Goal: Information Seeking & Learning: Learn about a topic

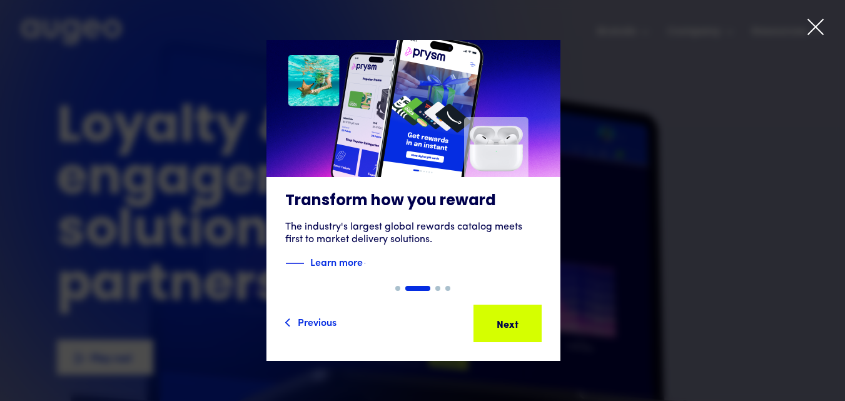
click at [808, 33] on icon at bounding box center [816, 27] width 19 height 19
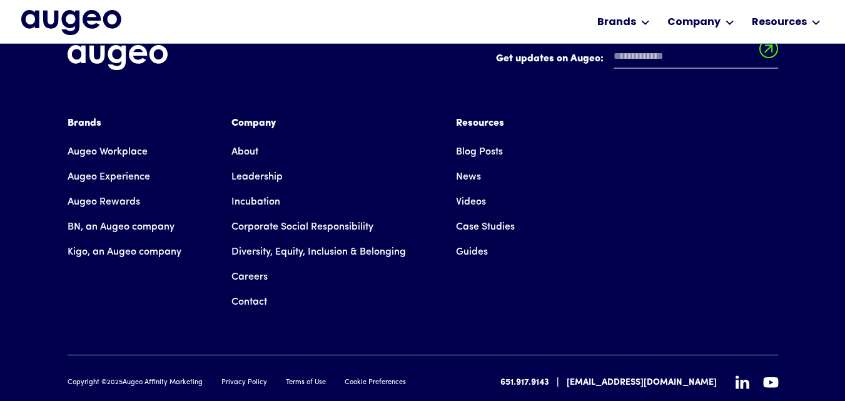
click at [245, 140] on link "About" at bounding box center [245, 152] width 27 height 25
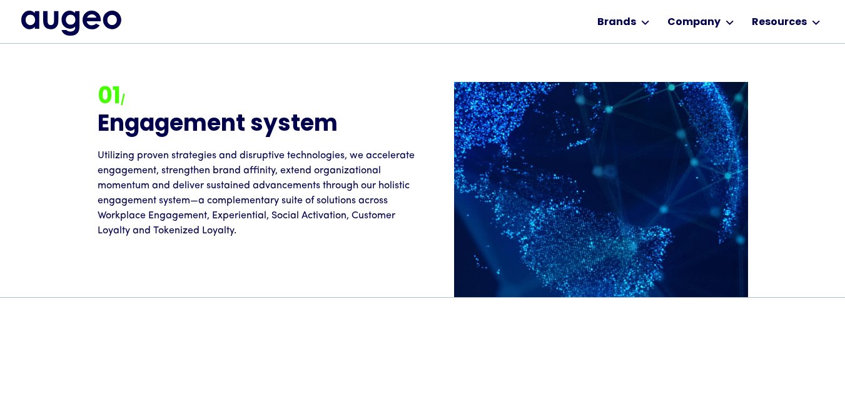
scroll to position [1009, 0]
click at [103, 216] on p "Utilizing proven strategies and disruptive technologies, we accelerate engageme…" at bounding box center [260, 193] width 325 height 90
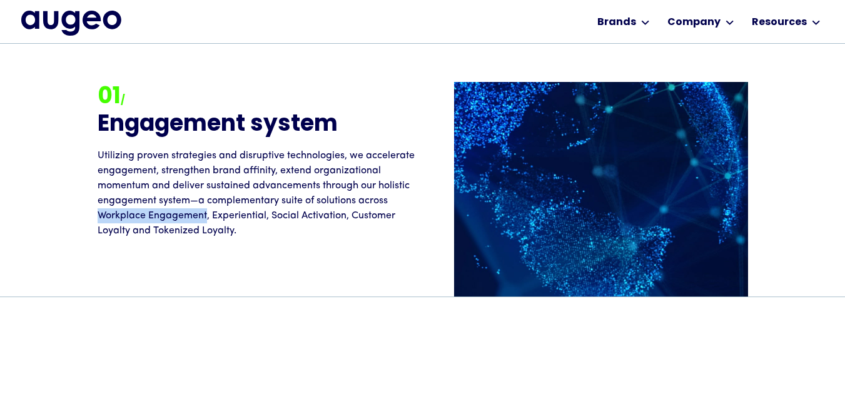
drag, startPoint x: 119, startPoint y: 216, endPoint x: 160, endPoint y: 216, distance: 40.7
click at [160, 216] on p "Utilizing proven strategies and disruptive technologies, we accelerate engageme…" at bounding box center [260, 193] width 325 height 90
copy p "Workplace Engagement"
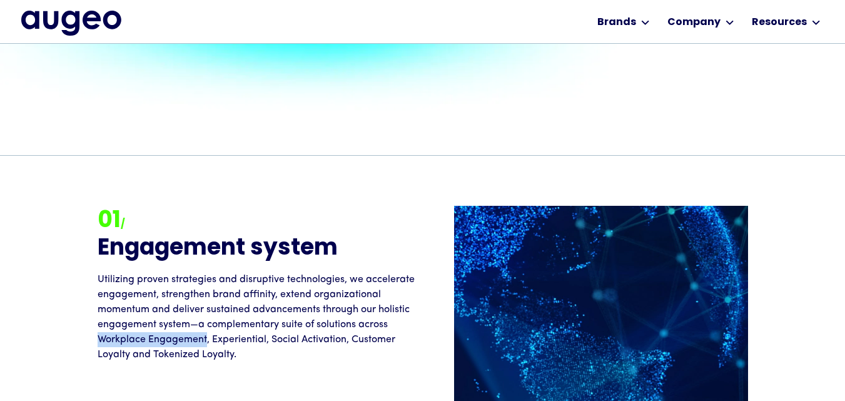
click at [68, 23] on img "home" at bounding box center [71, 23] width 100 height 25
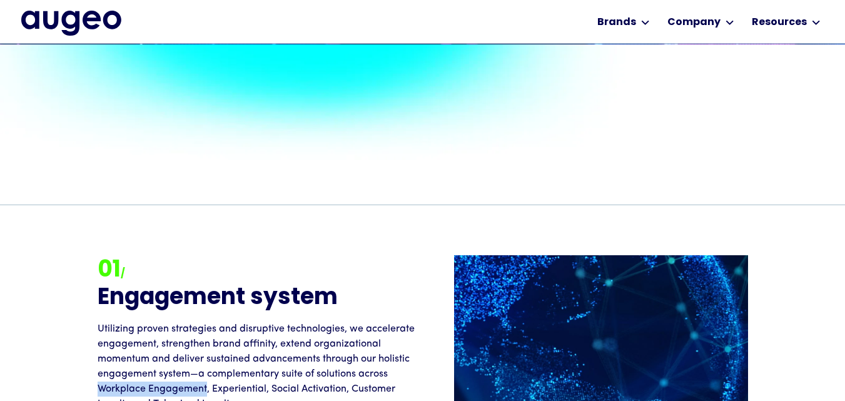
scroll to position [765, 0]
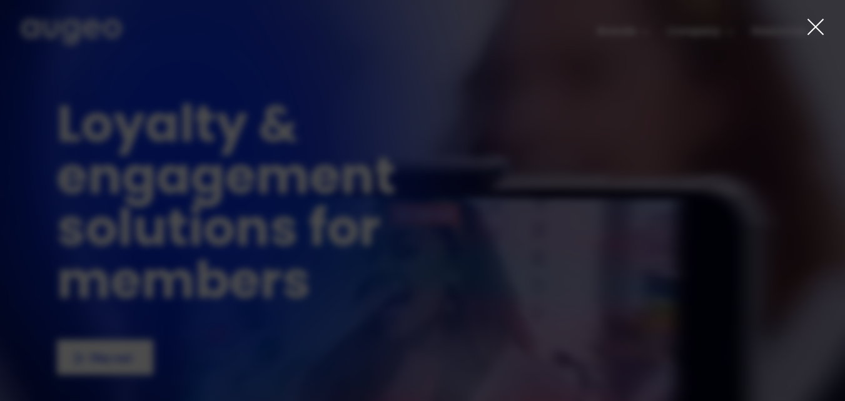
click at [812, 24] on icon at bounding box center [815, 26] width 15 height 15
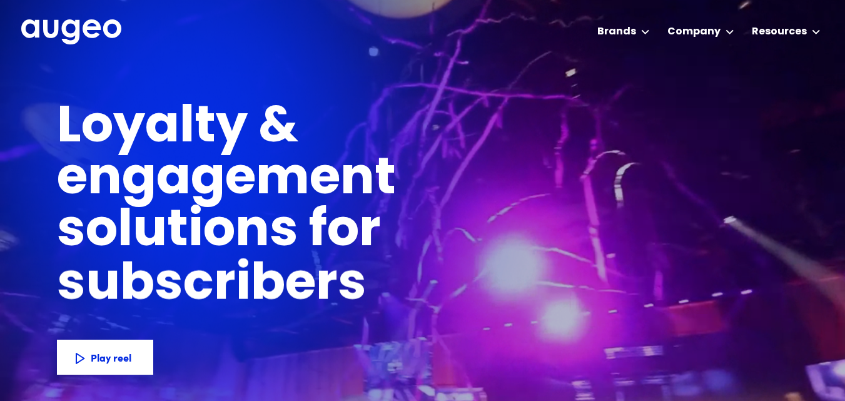
click at [55, 110] on img at bounding box center [301, 301] width 602 height 602
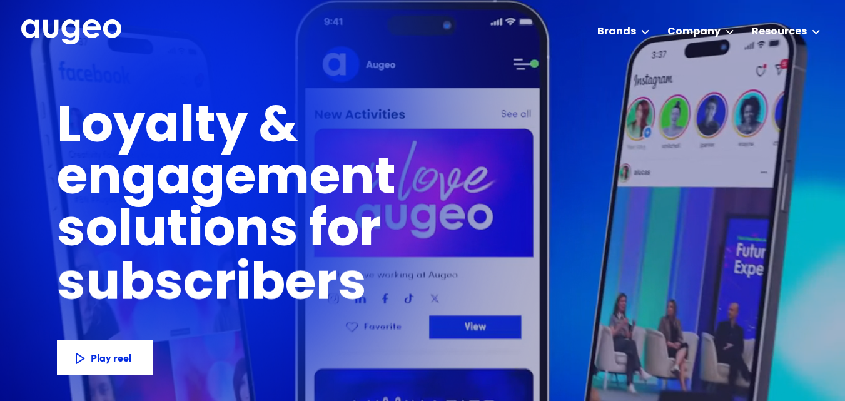
drag, startPoint x: 55, startPoint y: 110, endPoint x: 78, endPoint y: 120, distance: 24.7
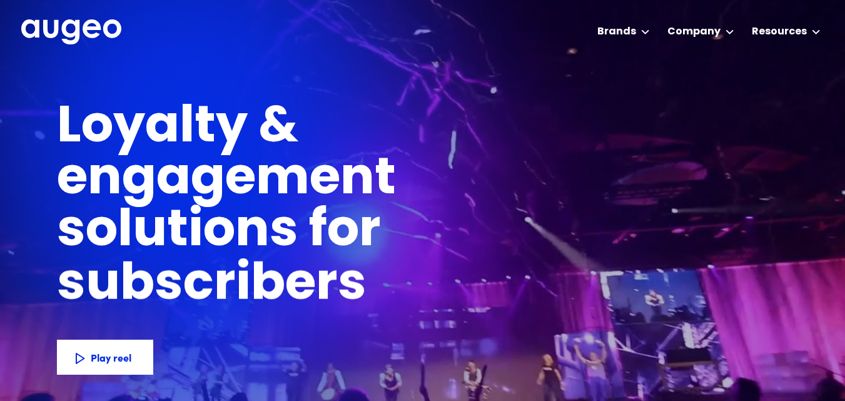
click at [78, 120] on header "Loyalty & engagement solutions for employees members customers subscribers part…" at bounding box center [422, 229] width 845 height 459
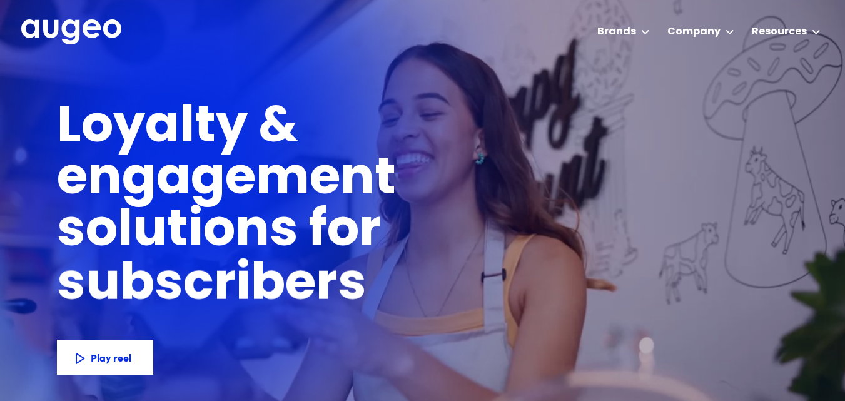
click at [65, 114] on h1 "Loyalty & engagement solutions for" at bounding box center [327, 181] width 541 height 156
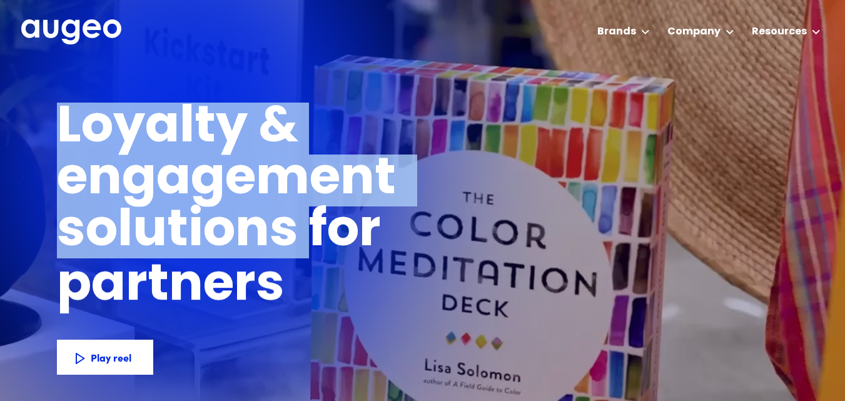
drag, startPoint x: 65, startPoint y: 114, endPoint x: 291, endPoint y: 229, distance: 253.6
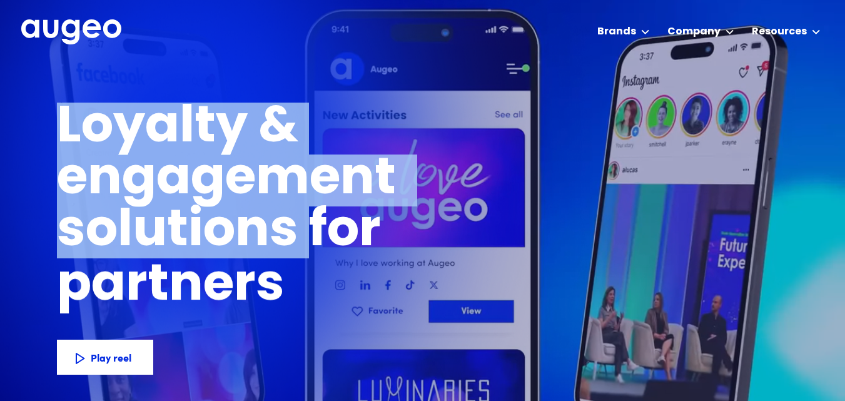
click at [291, 229] on h1 "Loyalty & engagement solutions for" at bounding box center [327, 181] width 541 height 156
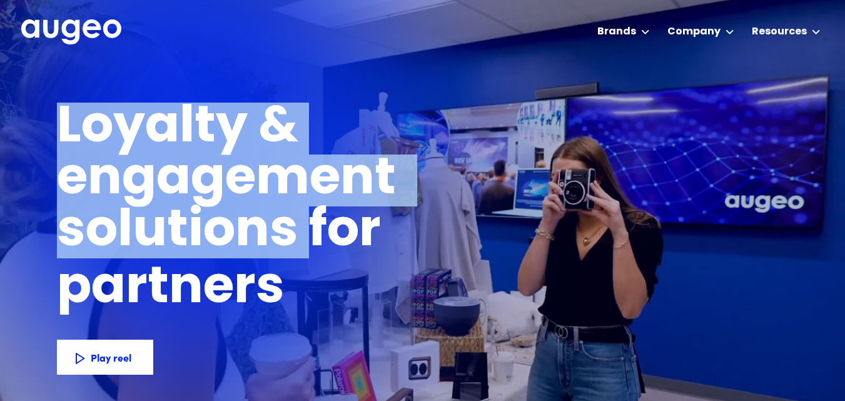
copy h1 "Loyalty & engagement solutions"
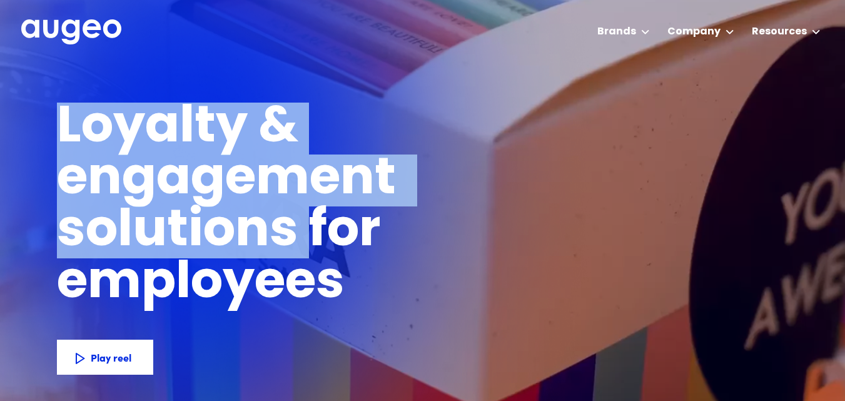
click at [312, 61] on div "Workplace solutions Employee recognition & rewards Channel Loyalty Sales incent…" at bounding box center [422, 31] width 803 height 62
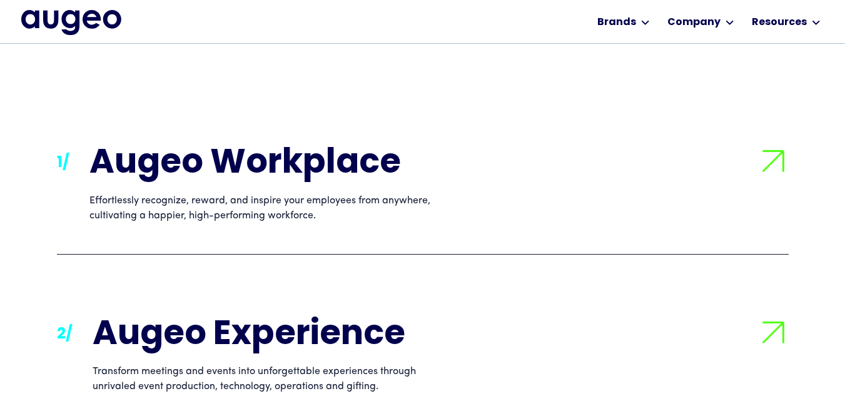
scroll to position [2512, 0]
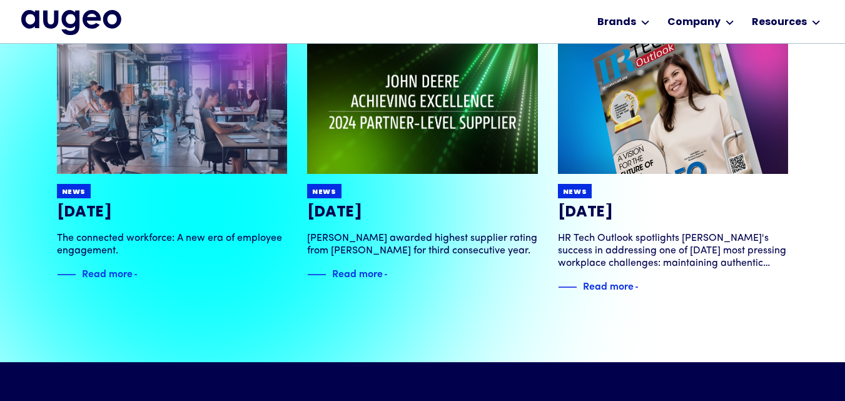
click at [257, 199] on div at bounding box center [422, 244] width 845 height 401
click at [240, 197] on div at bounding box center [422, 244] width 845 height 401
click at [246, 198] on div at bounding box center [422, 244] width 845 height 401
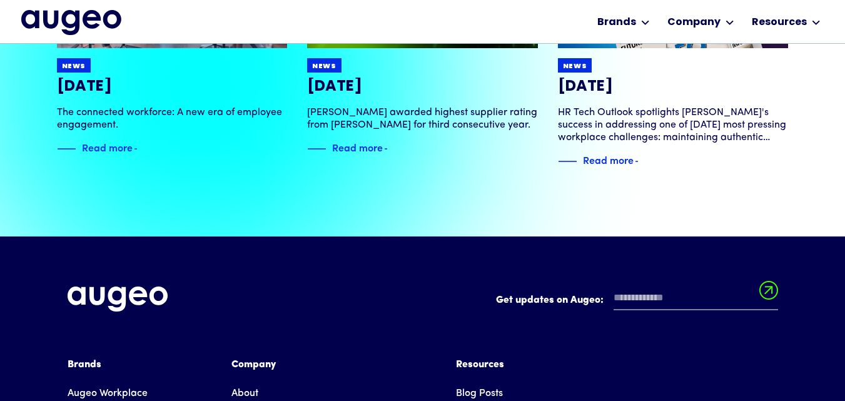
scroll to position [2639, 0]
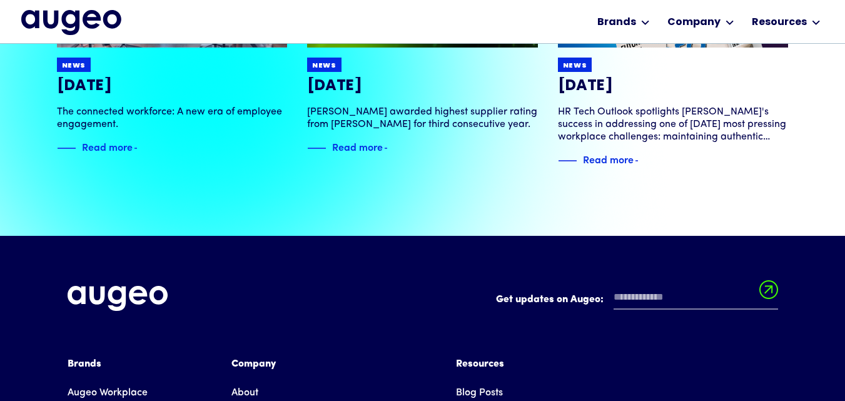
click at [241, 74] on div at bounding box center [422, 244] width 845 height 401
click at [252, 75] on div at bounding box center [422, 244] width 845 height 401
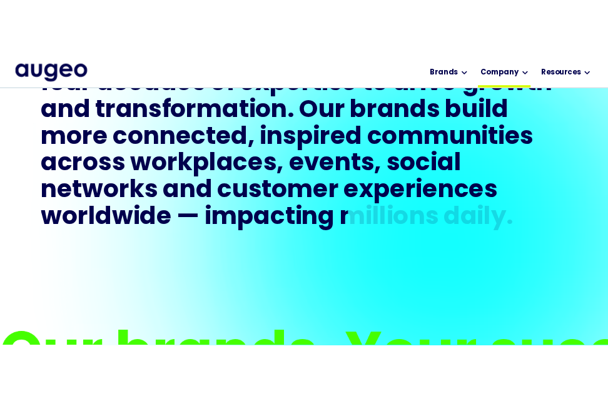
scroll to position [673, 0]
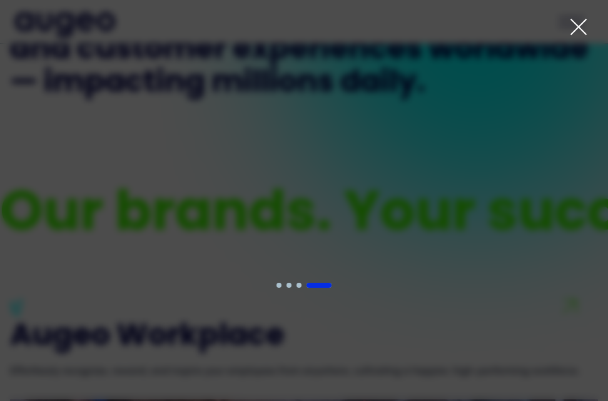
click at [577, 27] on icon at bounding box center [578, 27] width 19 height 19
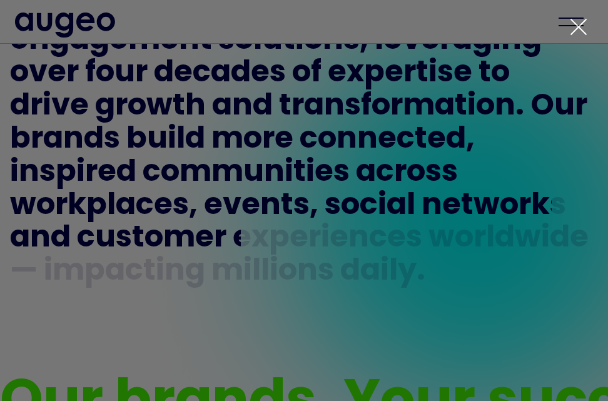
scroll to position [484, 0]
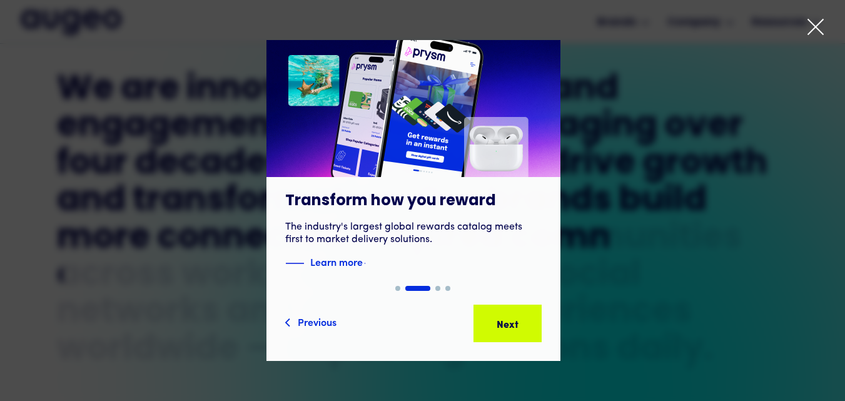
click at [818, 25] on icon at bounding box center [815, 26] width 15 height 15
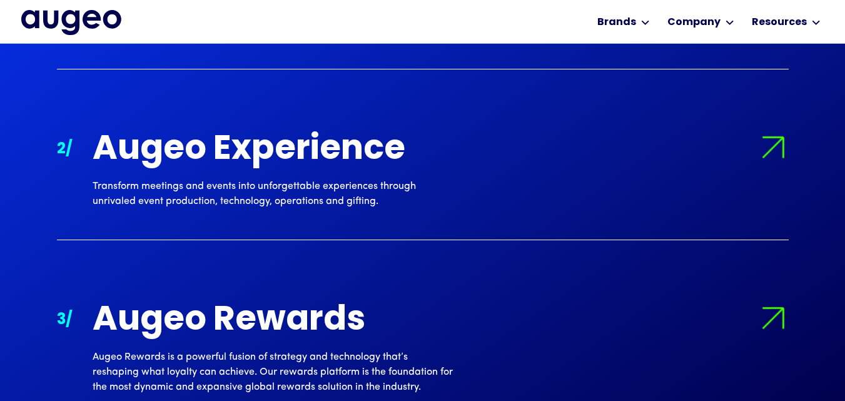
scroll to position [1262, 0]
